Goal: Task Accomplishment & Management: Complete application form

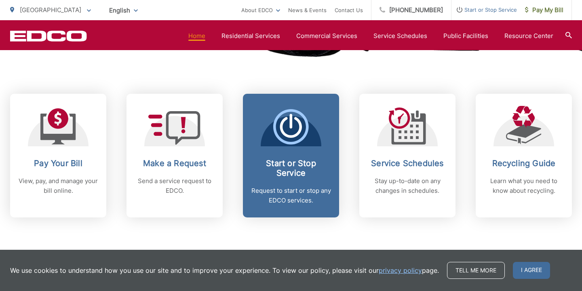
scroll to position [307, 0]
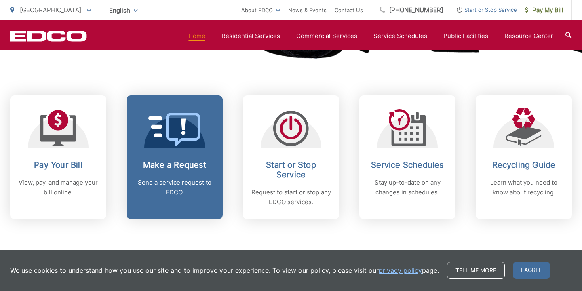
click at [194, 178] on p "Send a service request to EDCO." at bounding box center [175, 187] width 80 height 19
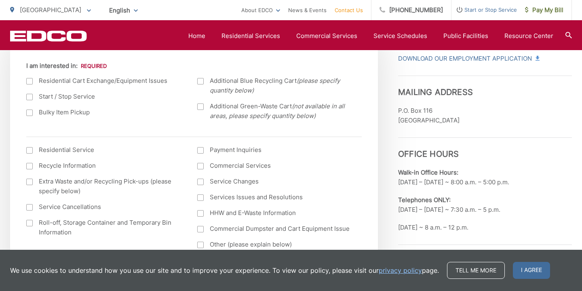
scroll to position [311, 0]
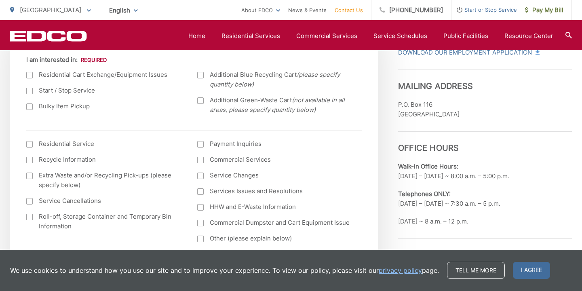
click at [69, 108] on label "Bulky Item Pickup" at bounding box center [103, 107] width 155 height 10
click at [0, 0] on input "Bulky Item Pickup" at bounding box center [0, 0] width 0 height 0
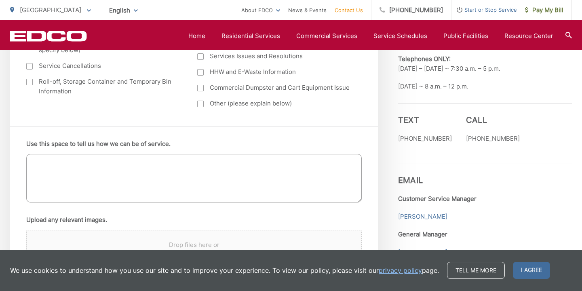
scroll to position [446, 0]
click at [119, 171] on textarea "Use this space to tell us how we can be of service." at bounding box center [194, 178] width 336 height 49
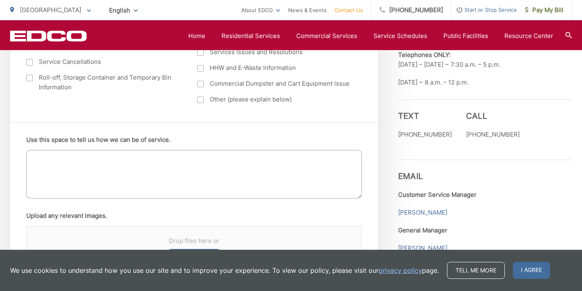
scroll to position [488, 0]
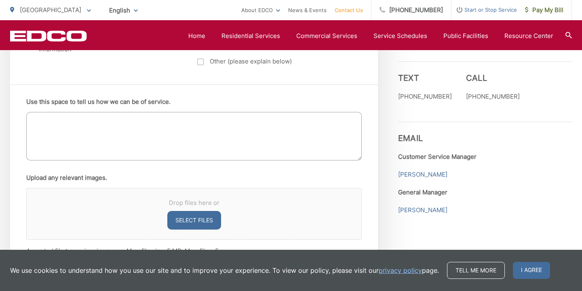
click at [80, 122] on textarea "Use this space to tell us how we can be of service." at bounding box center [194, 136] width 336 height 49
type textarea "H"
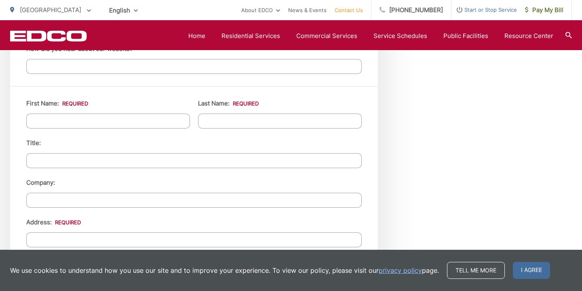
scroll to position [725, 0]
type textarea "Can you please pick up a dresser?"
click at [95, 121] on input "First Name: *" at bounding box center [108, 120] width 164 height 15
type input "Bill"
click at [213, 129] on ul "First Name: * Bill Last Name: * Title: Company: Address: * Address (line 2): Ci…" at bounding box center [194, 289] width 336 height 382
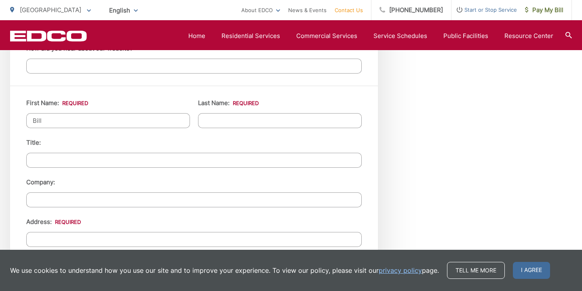
click at [214, 122] on input "Last Name: *" at bounding box center [280, 120] width 164 height 15
type input "Tea"
click at [97, 158] on input "Title:" at bounding box center [194, 160] width 336 height 15
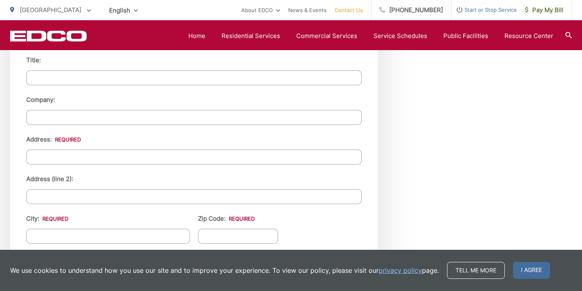
scroll to position [810, 0]
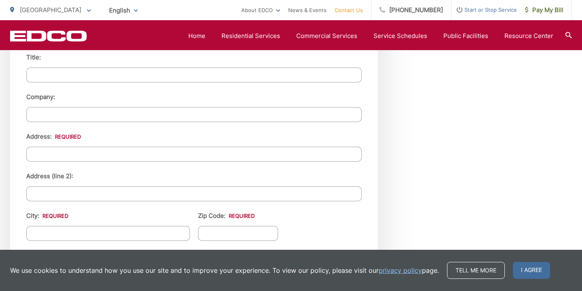
click at [74, 115] on input "Company:" at bounding box center [194, 114] width 336 height 15
type input "EDDIES LIQUOR JR. MKT., INC"
type input "3400 0RANGE AVE"
type input "LONG BEACH"
type input "90807"
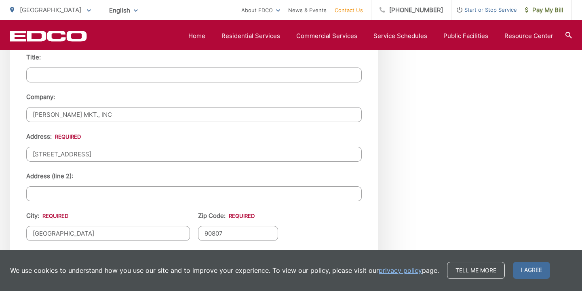
type input "5629887786"
type input "PINGBZHANG@GMAIL.COM"
type input "(562) 988-7786"
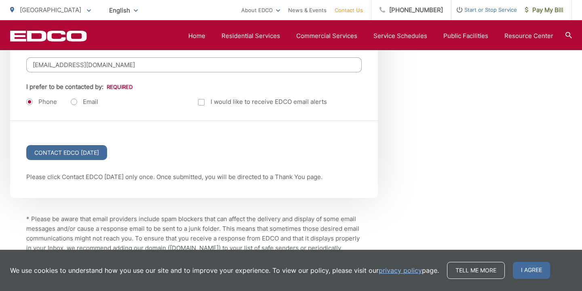
scroll to position [1088, 0]
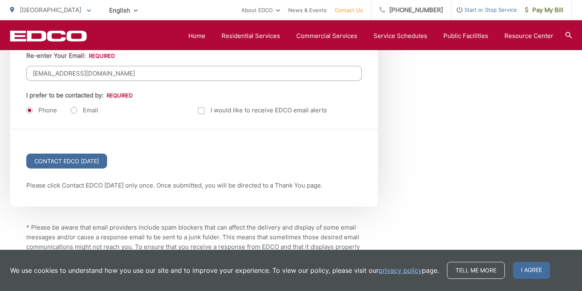
click at [74, 111] on label "Email" at bounding box center [85, 110] width 28 height 8
radio input "true"
click at [94, 164] on input "Contact EDCO Today" at bounding box center [66, 161] width 81 height 15
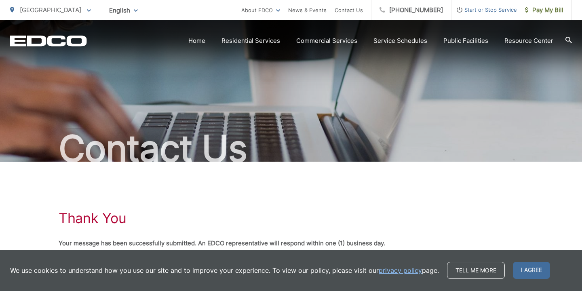
scroll to position [56, 0]
